Goal: Find specific page/section: Find specific page/section

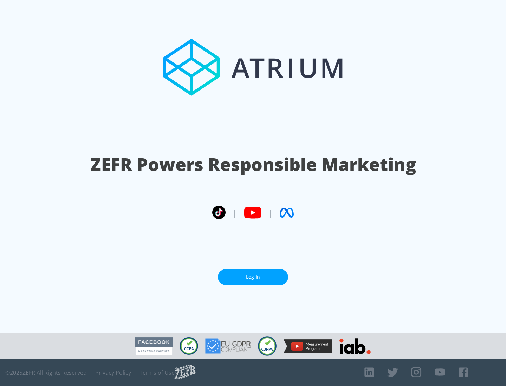
click at [253, 274] on link "Log In" at bounding box center [253, 277] width 70 height 16
